Goal: Task Accomplishment & Management: Manage account settings

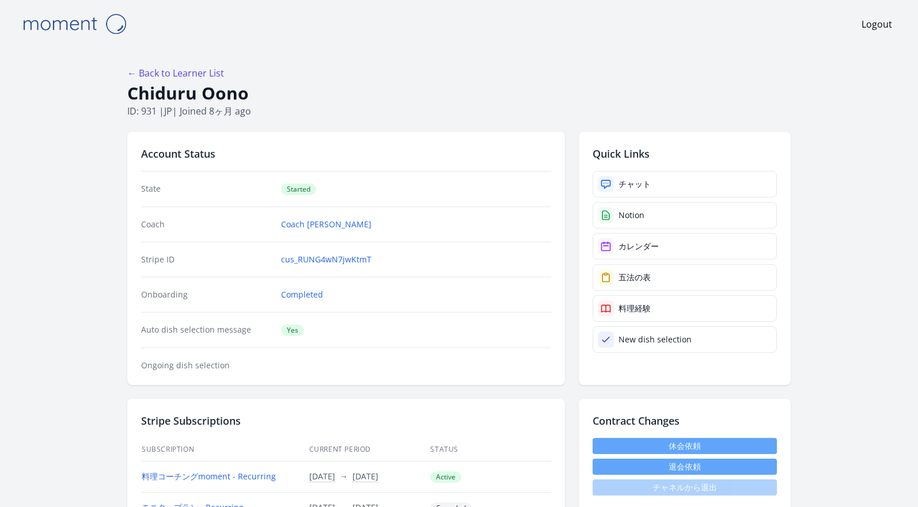
click at [249, 482] on td "料理コーチングmoment - Recurring" at bounding box center [225, 476] width 168 height 31
click at [249, 480] on link "料理コーチングmoment - Recurring" at bounding box center [209, 476] width 134 height 11
click at [716, 444] on link "休会依頼" at bounding box center [685, 446] width 184 height 16
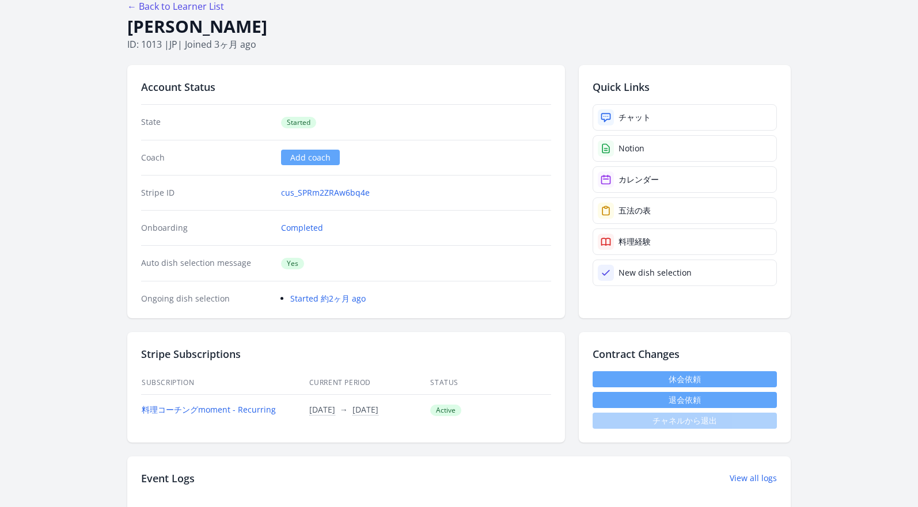
scroll to position [83, 0]
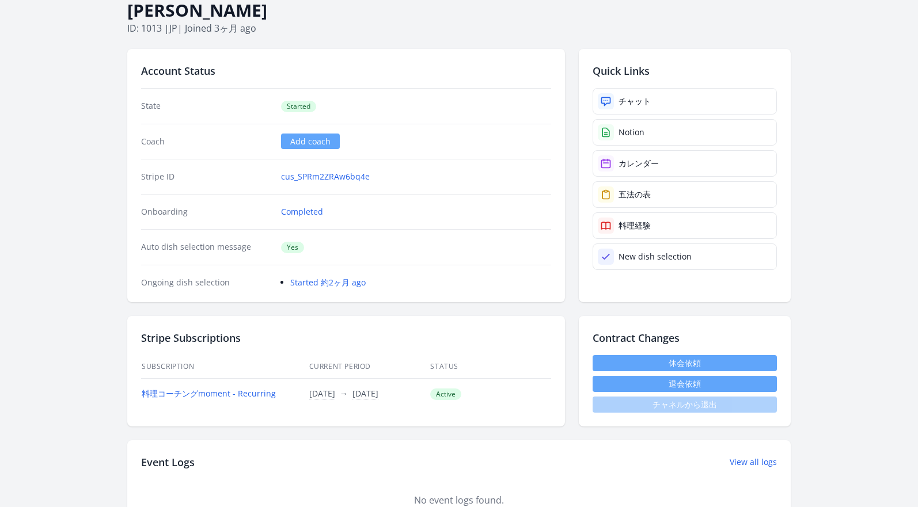
click at [678, 362] on link "休会依頼" at bounding box center [685, 363] width 184 height 16
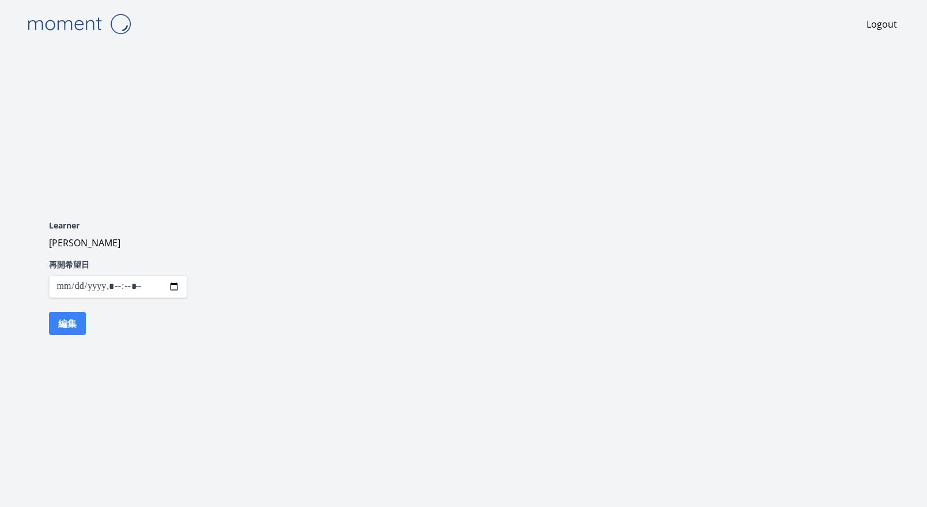
click at [180, 290] on input "datetime-local" at bounding box center [118, 286] width 138 height 23
click at [177, 290] on input "datetime-local" at bounding box center [118, 286] width 138 height 23
click at [267, 380] on div "Logout Learner Kohei Miyashita 再開希望日 編集" at bounding box center [463, 253] width 884 height 507
click at [101, 291] on input "datetime-local" at bounding box center [118, 286] width 138 height 23
click at [172, 289] on input "datetime-local" at bounding box center [118, 286] width 138 height 23
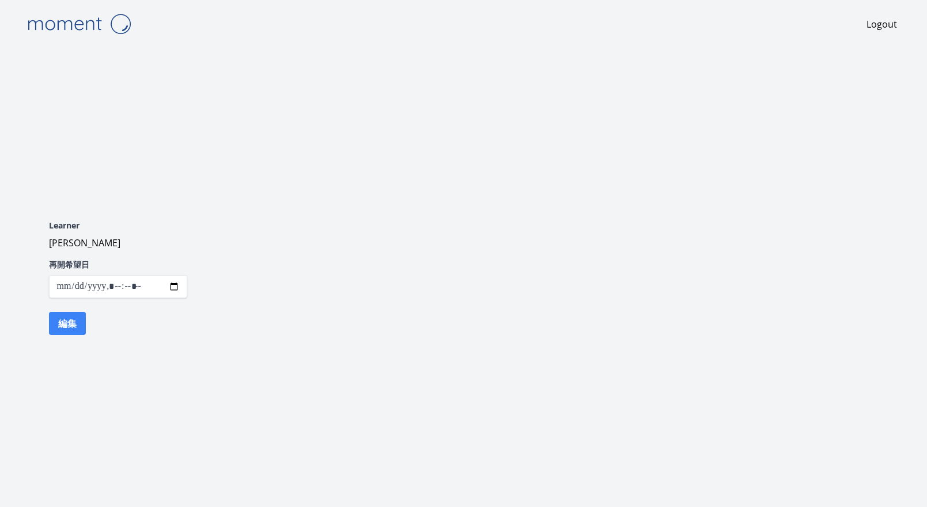
click at [145, 290] on input "datetime-local" at bounding box center [118, 286] width 138 height 23
click at [143, 288] on input "datetime-local" at bounding box center [118, 286] width 138 height 23
click at [170, 288] on input "datetime-local" at bounding box center [118, 286] width 138 height 23
type input "**********"
click at [274, 314] on div "Learner Kohei Miyashita 再開希望日 編集" at bounding box center [463, 278] width 884 height 198
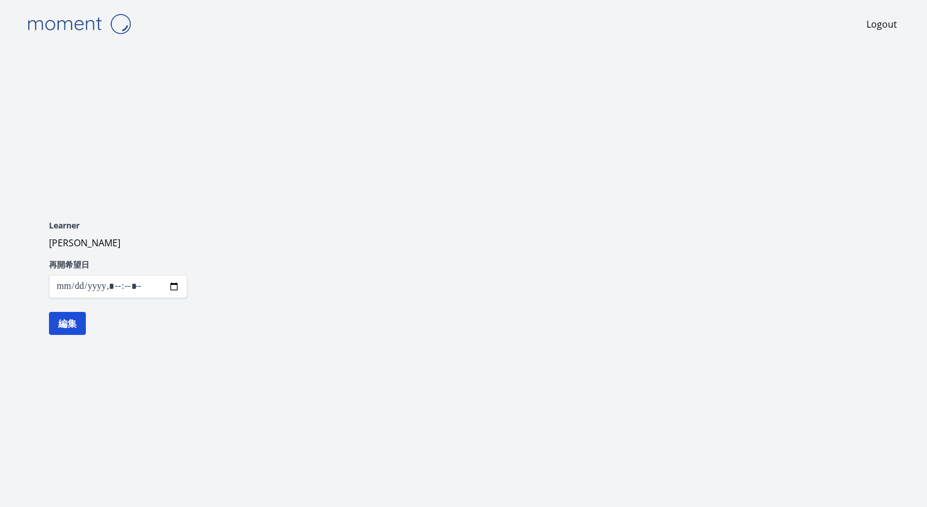
click at [79, 324] on button "編集" at bounding box center [67, 323] width 37 height 23
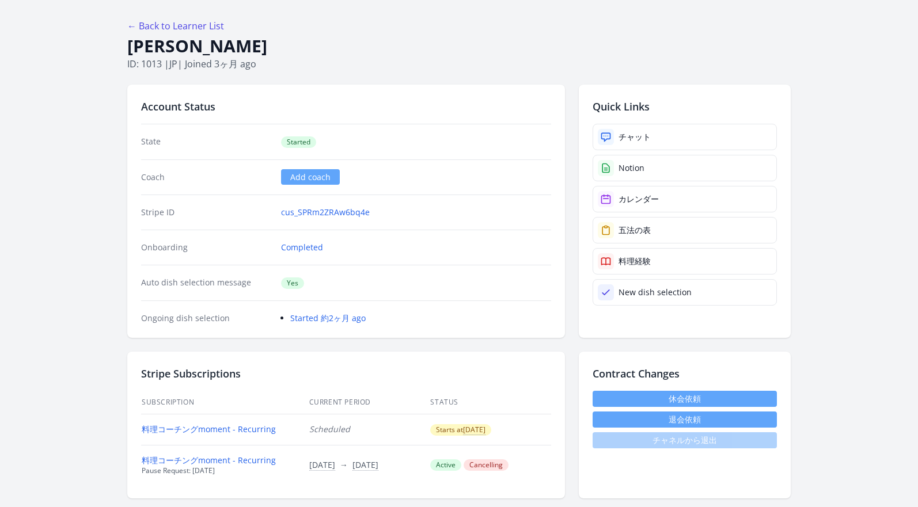
scroll to position [101, 0]
